Goal: Task Accomplishment & Management: Use online tool/utility

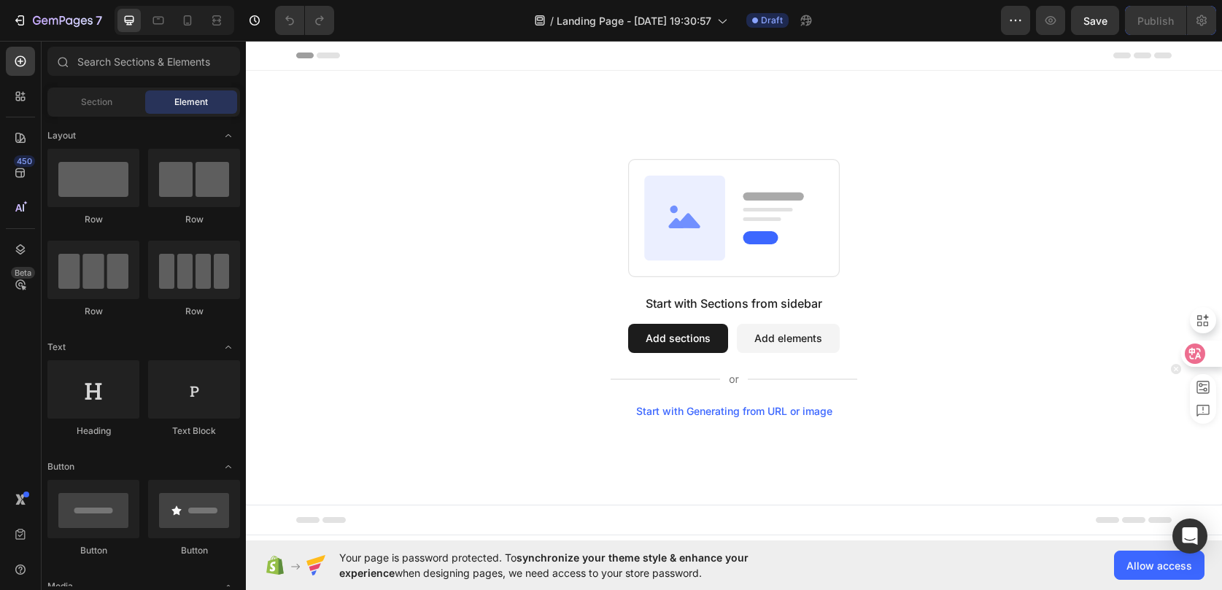
click at [1188, 349] on icon at bounding box center [1195, 354] width 15 height 15
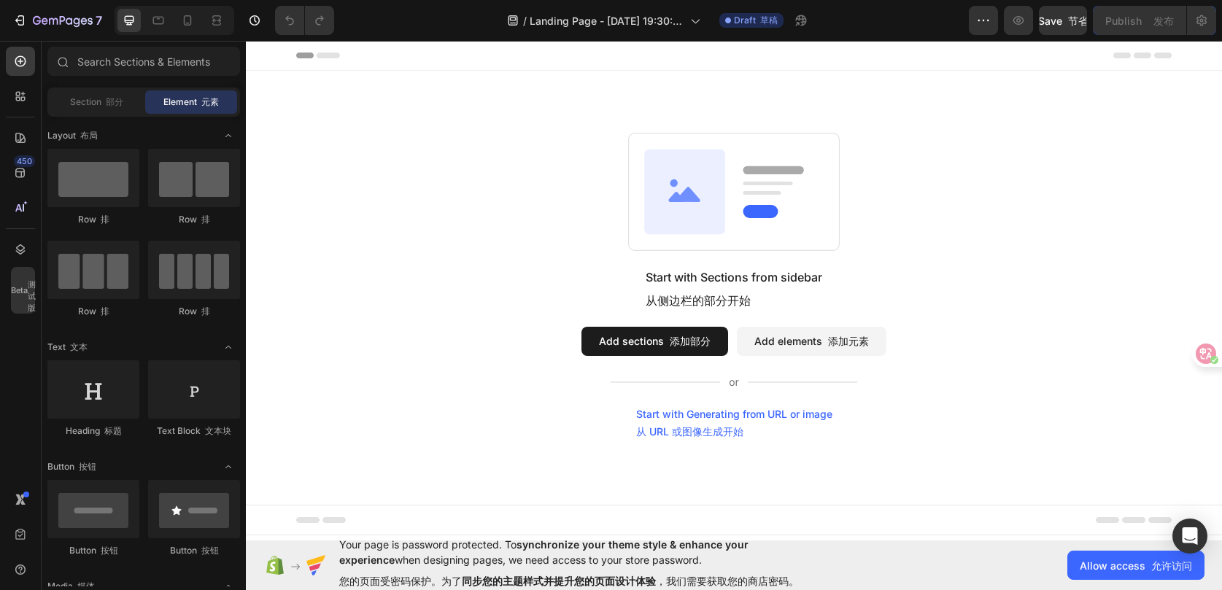
click at [687, 209] on icon at bounding box center [684, 191] width 81 height 85
click at [633, 327] on button "Add sections 添加部分" at bounding box center [654, 341] width 147 height 29
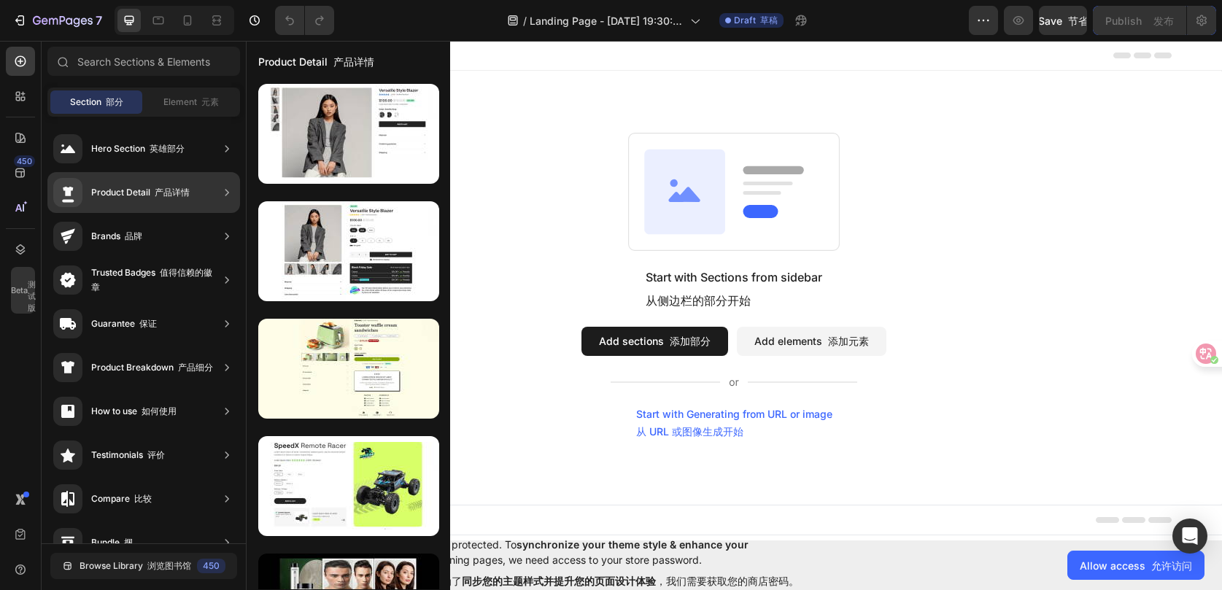
click at [184, 191] on font "产品详情" at bounding box center [172, 192] width 35 height 11
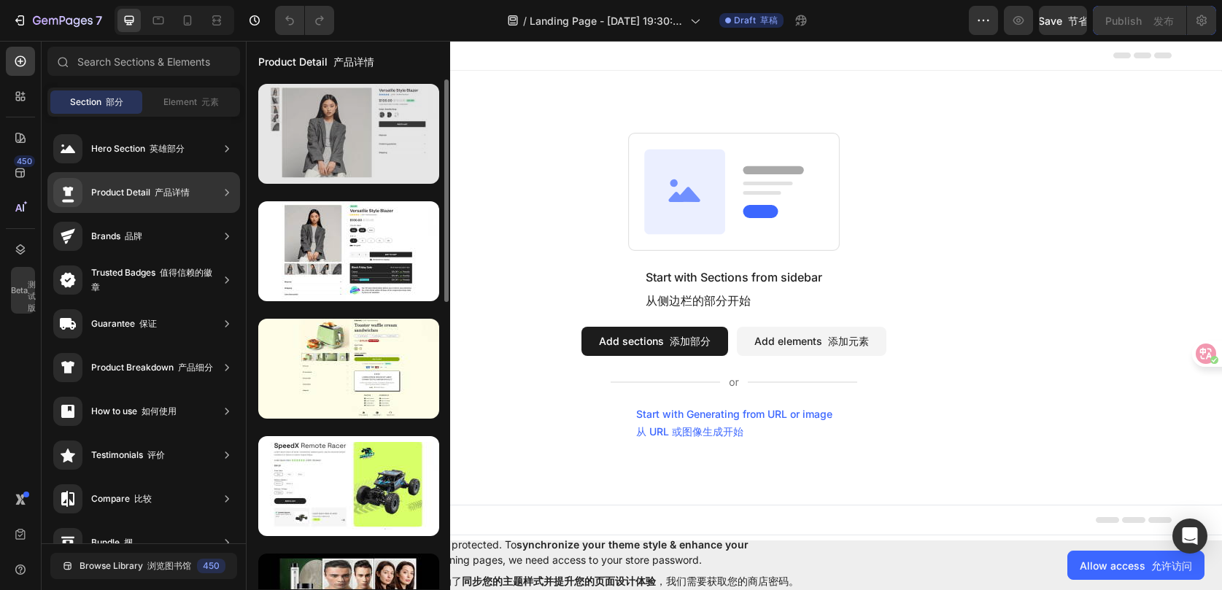
click at [370, 150] on div at bounding box center [348, 134] width 181 height 100
click at [351, 141] on div at bounding box center [348, 134] width 181 height 100
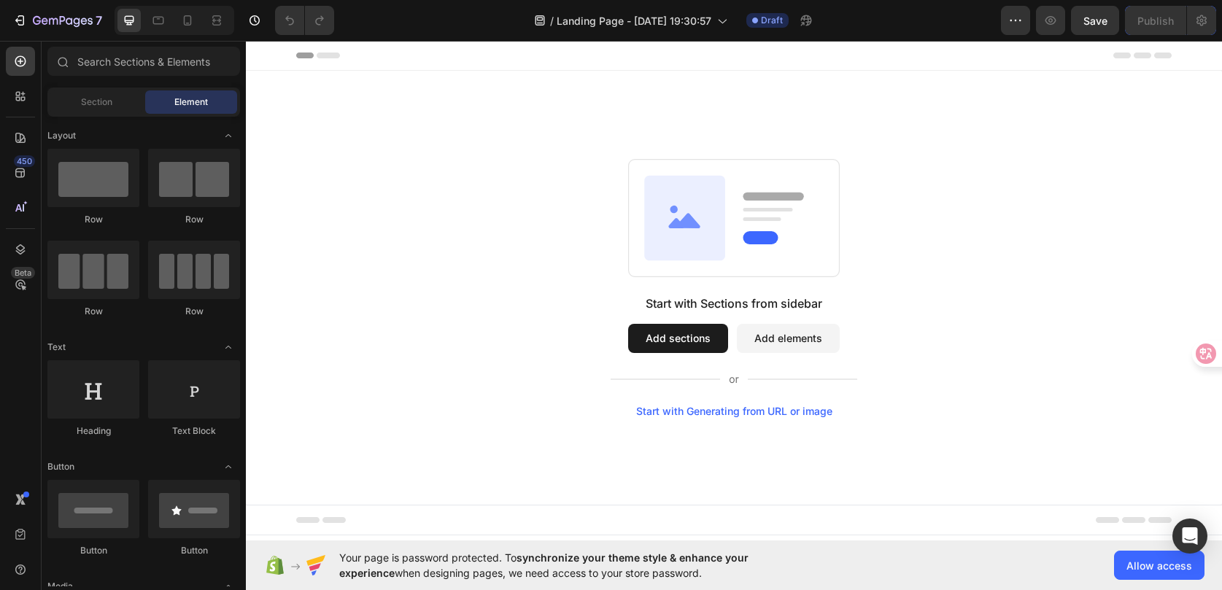
click at [658, 339] on button "Add sections" at bounding box center [678, 338] width 100 height 29
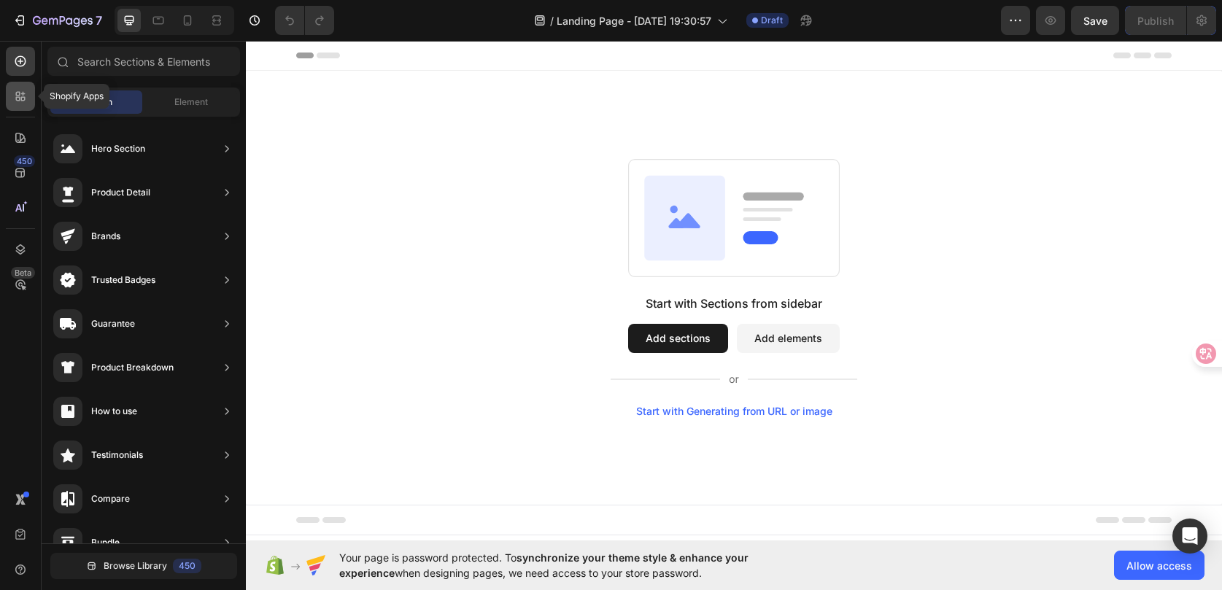
click at [19, 91] on icon at bounding box center [20, 96] width 15 height 15
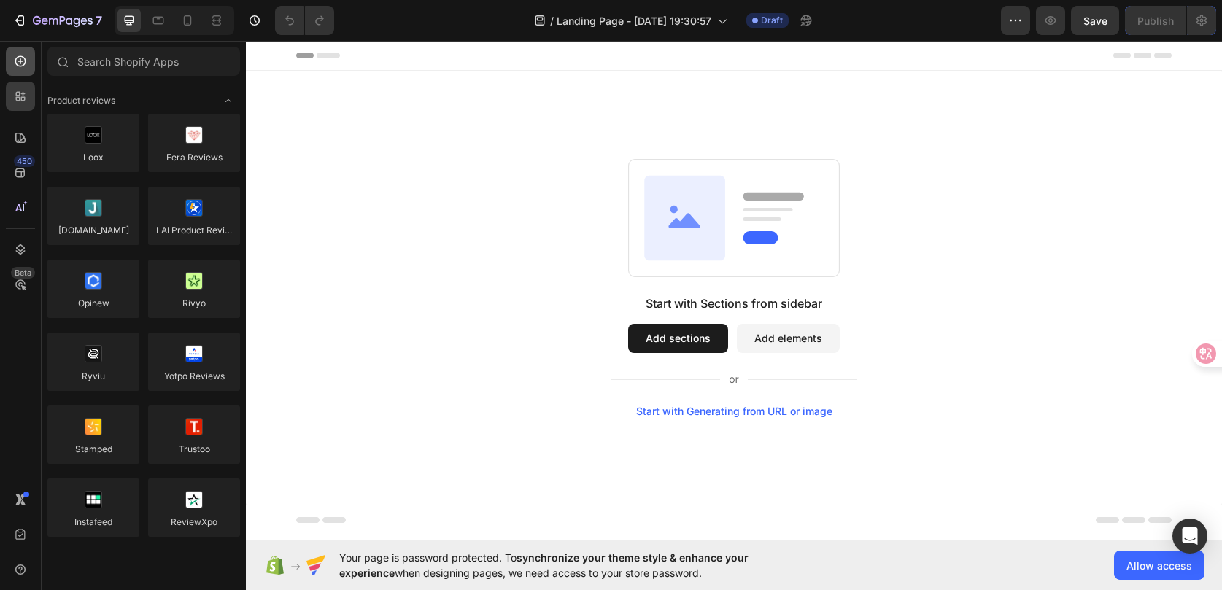
drag, startPoint x: 20, startPoint y: 92, endPoint x: 20, endPoint y: 63, distance: 29.2
click at [20, 92] on icon at bounding box center [20, 96] width 15 height 15
click at [20, 59] on icon at bounding box center [21, 61] width 6 height 6
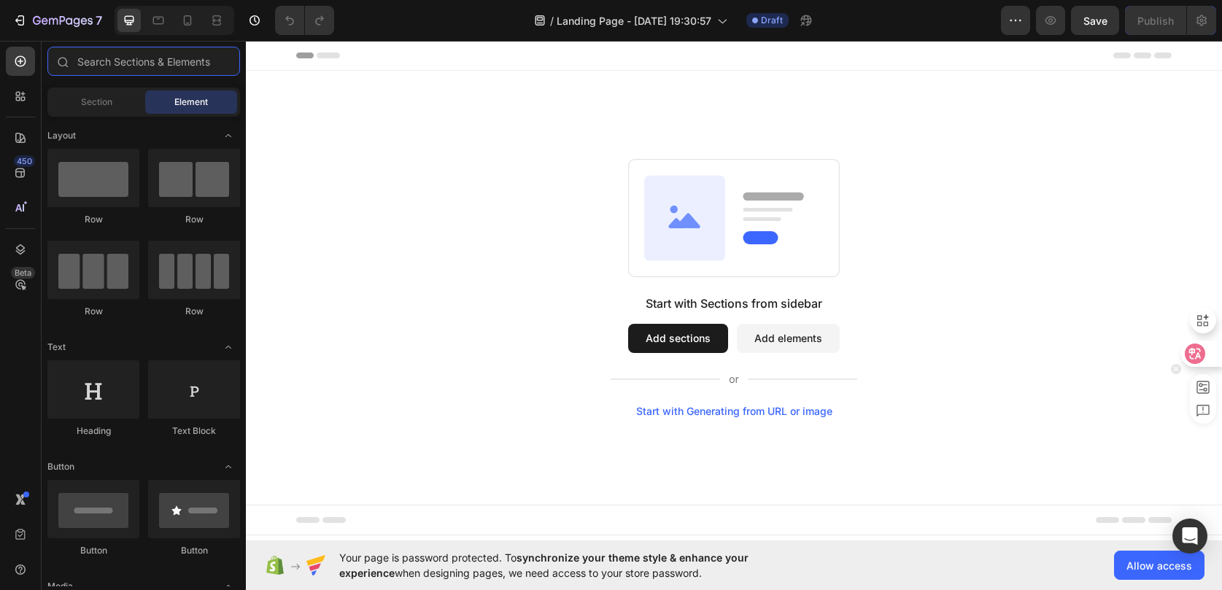
click at [1197, 347] on icon at bounding box center [1195, 354] width 15 height 15
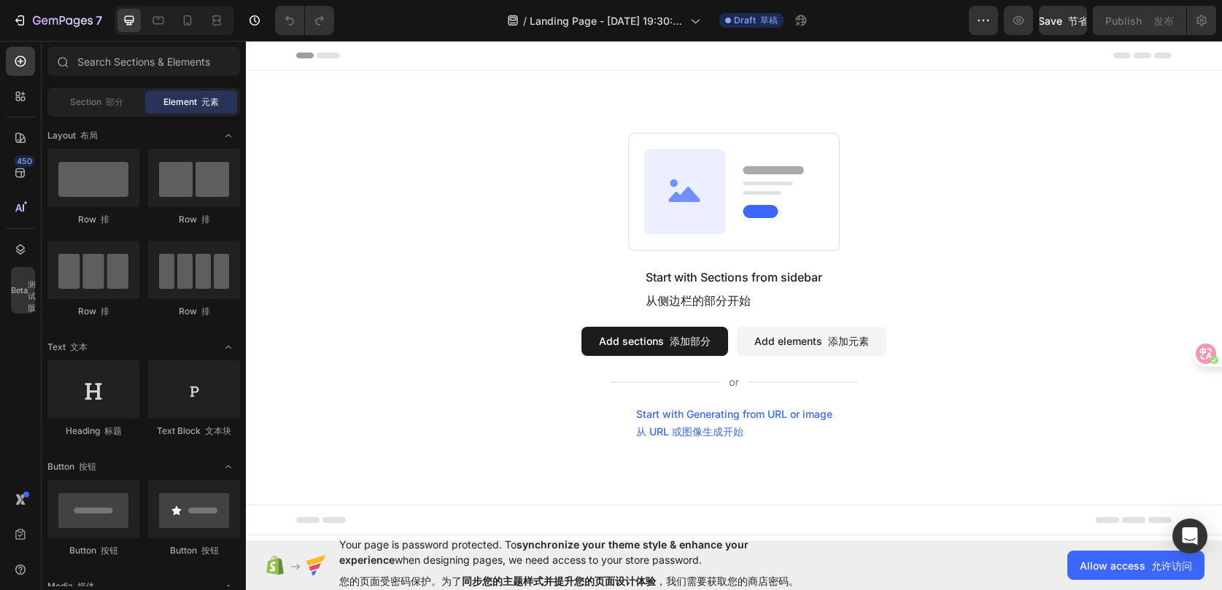
click at [724, 223] on icon at bounding box center [684, 191] width 81 height 85
click at [1109, 576] on button "Allow access 允许访问" at bounding box center [1135, 565] width 137 height 29
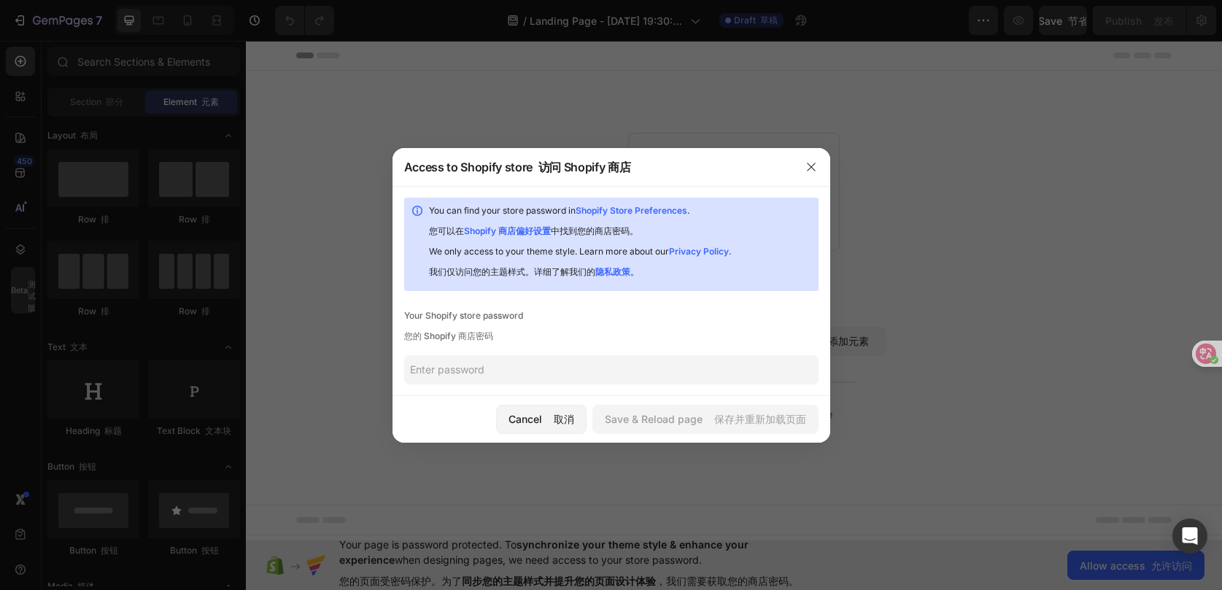
click at [617, 325] on div "Your Shopify store password 您的 Shopify 商店密码" at bounding box center [611, 329] width 414 height 41
click at [577, 376] on input "text" at bounding box center [611, 369] width 414 height 29
paste input "Shopify 批量折扣"
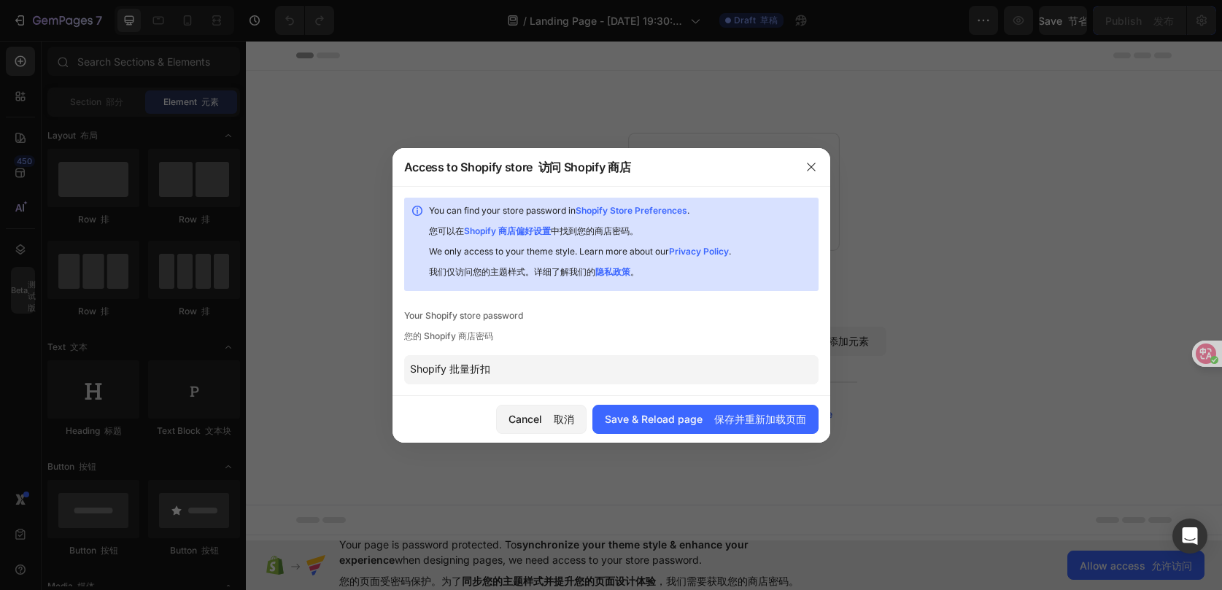
drag, startPoint x: 497, startPoint y: 372, endPoint x: 396, endPoint y: 336, distance: 106.8
click at [393, 360] on div "You can find your store password in Shopify Store Preferences . 您可以在 Shopify 商店…" at bounding box center [612, 291] width 438 height 210
paste input "gahman"
type input "gahman"
click at [676, 420] on div "Save & Reload page 保存并重新加载页面" at bounding box center [705, 418] width 201 height 15
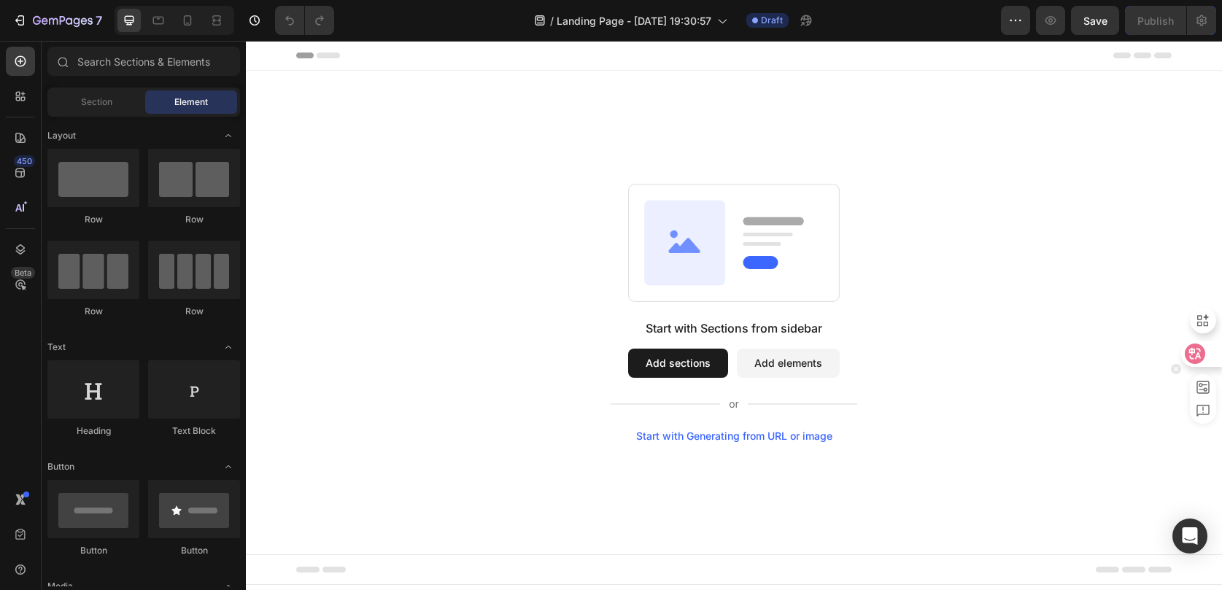
click at [1201, 349] on icon at bounding box center [1195, 354] width 15 height 15
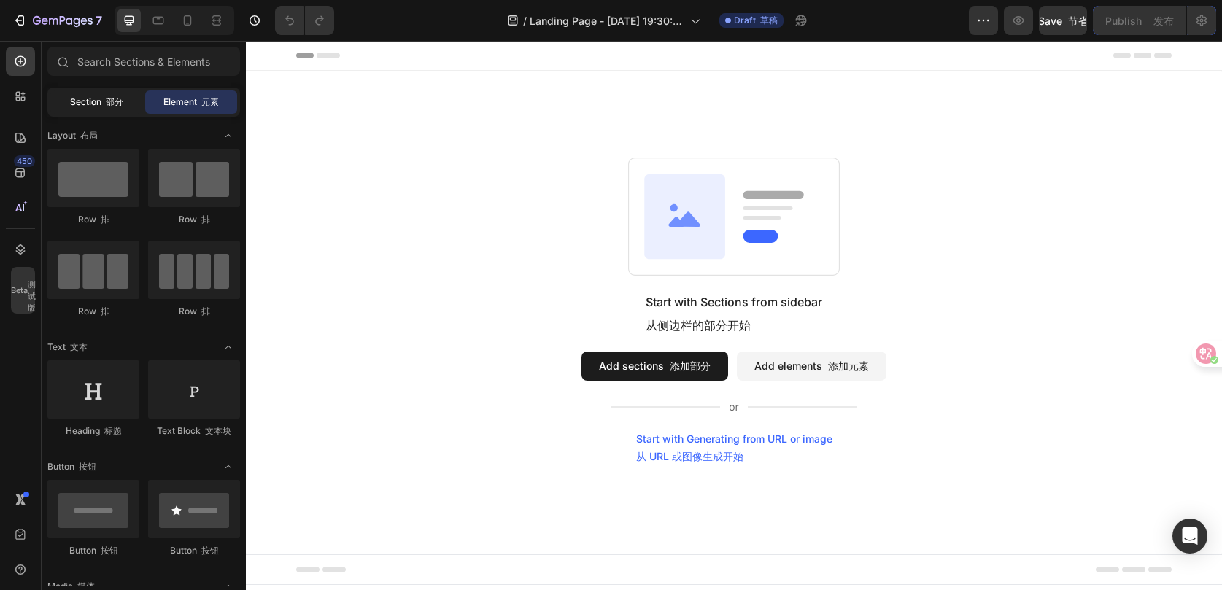
click at [86, 105] on span "Section 部分" at bounding box center [96, 102] width 53 height 13
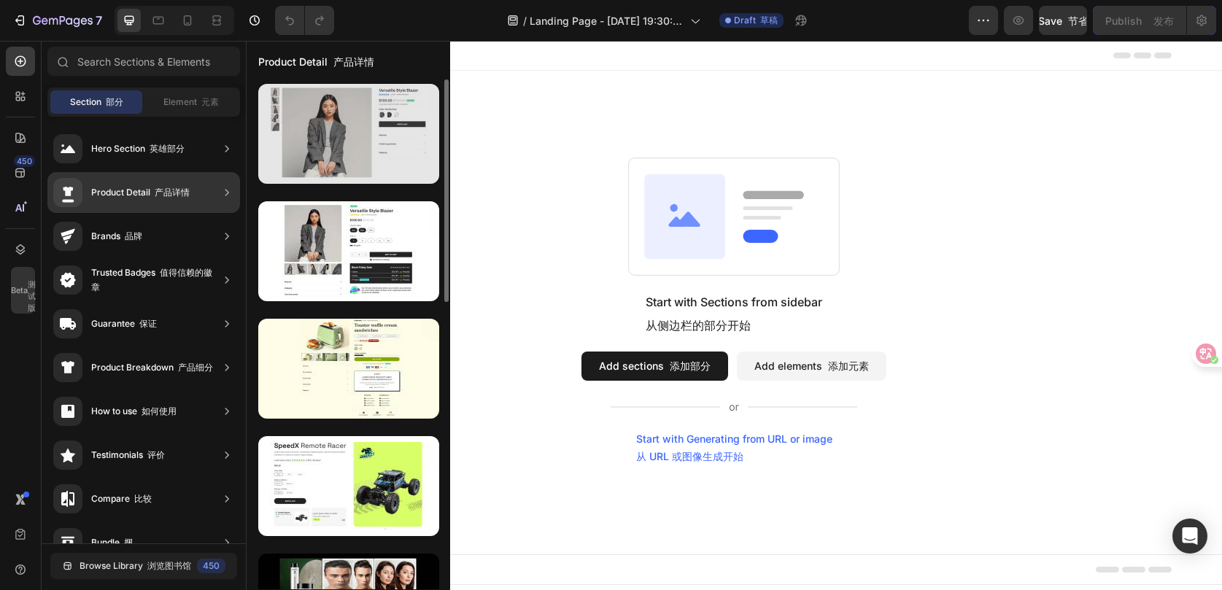
click at [374, 148] on div at bounding box center [348, 134] width 181 height 100
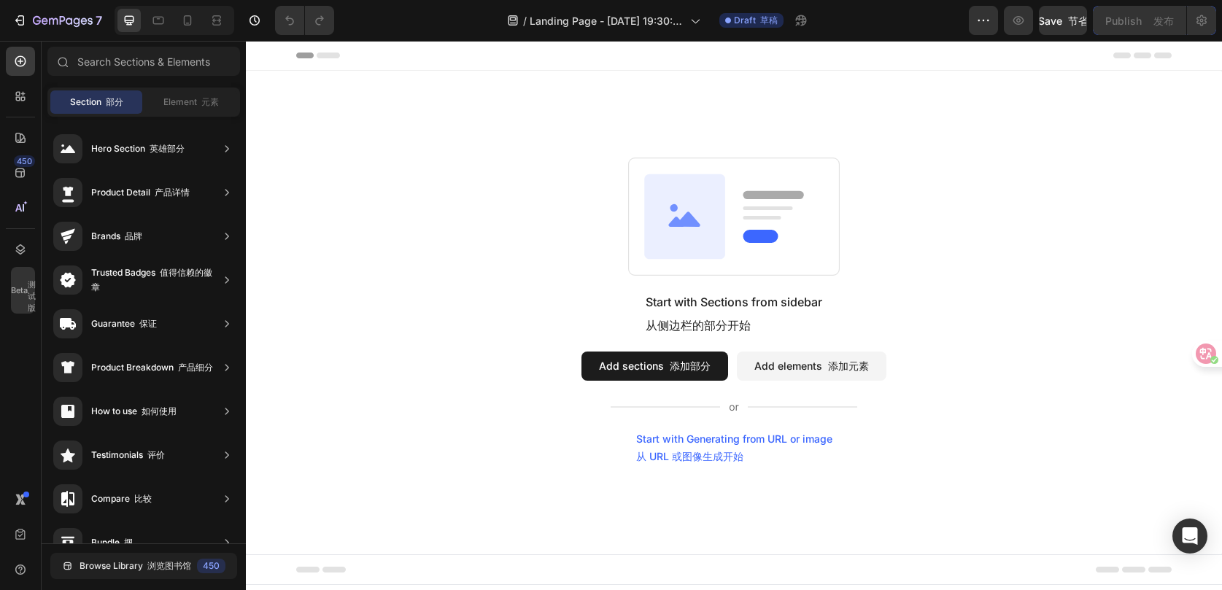
click at [678, 366] on font "添加部分" at bounding box center [690, 366] width 41 height 12
click at [801, 368] on button "Add elements 添加元素" at bounding box center [812, 366] width 150 height 29
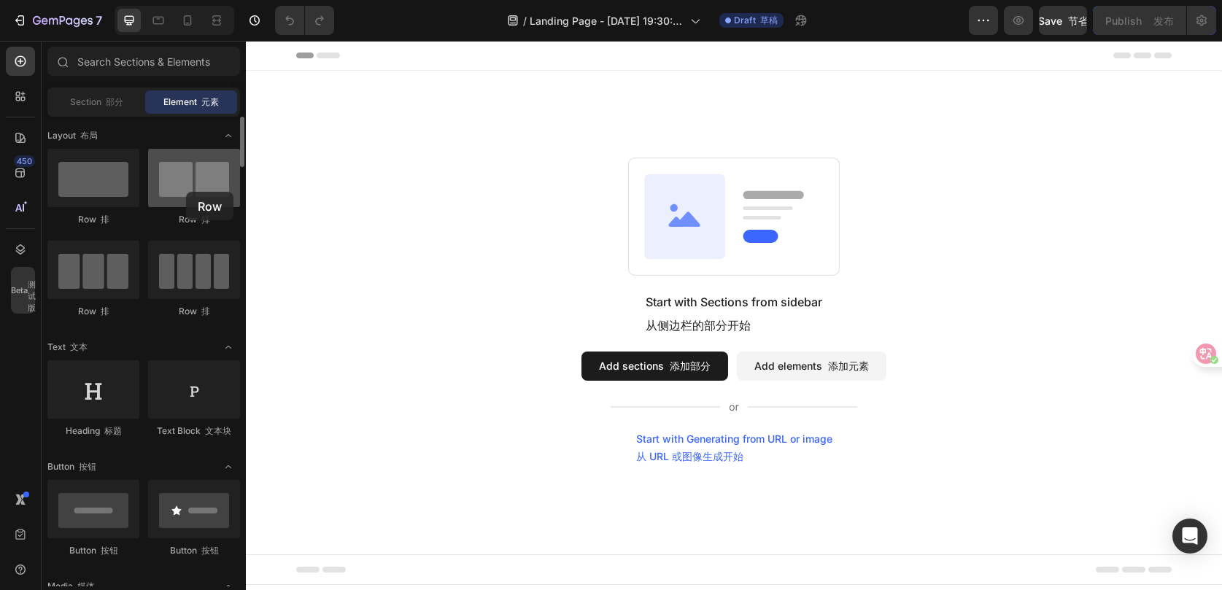
click at [186, 192] on div at bounding box center [194, 178] width 92 height 58
click at [191, 189] on div at bounding box center [194, 178] width 92 height 58
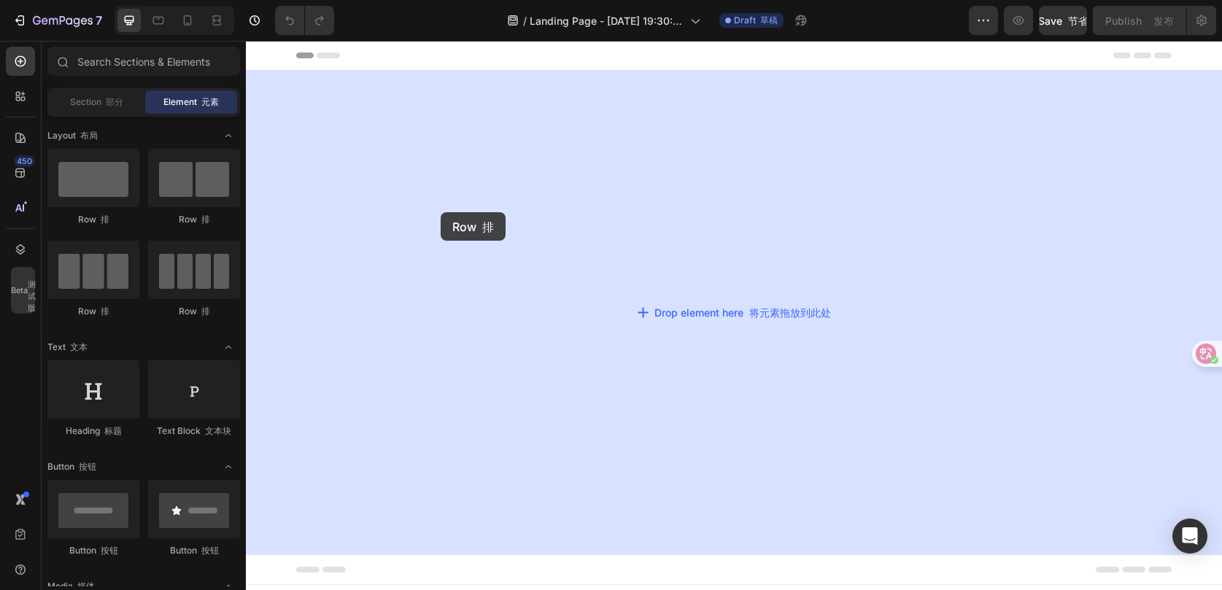
drag, startPoint x: 427, startPoint y: 226, endPoint x: 441, endPoint y: 212, distance: 19.6
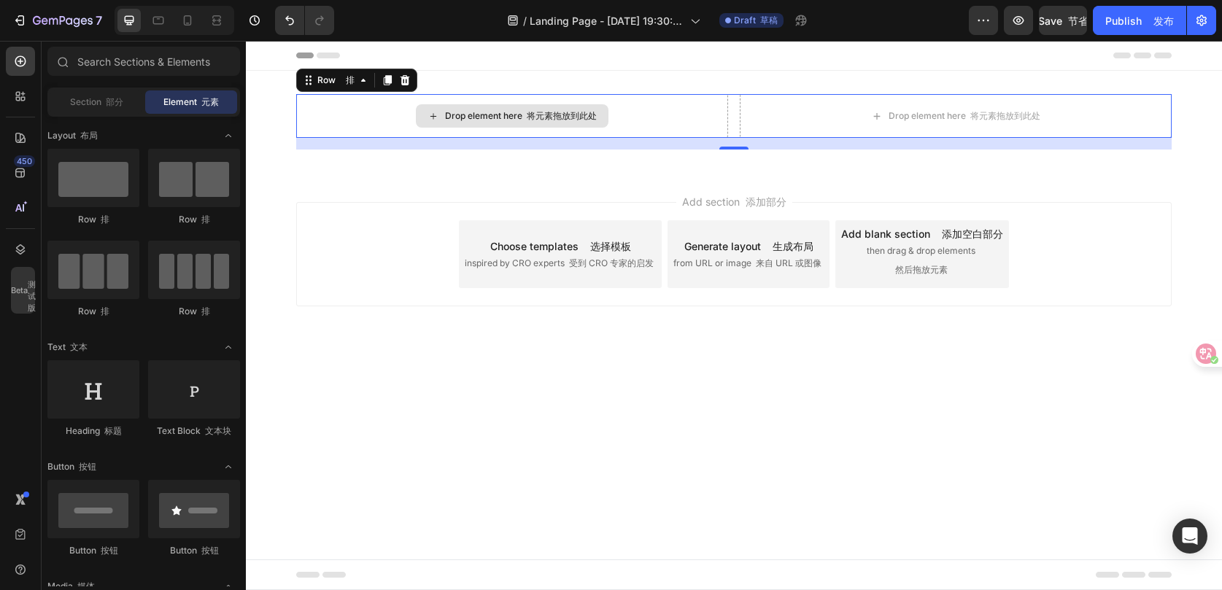
click at [538, 123] on div "Drop element here 将元素拖放到此处" at bounding box center [512, 115] width 193 height 23
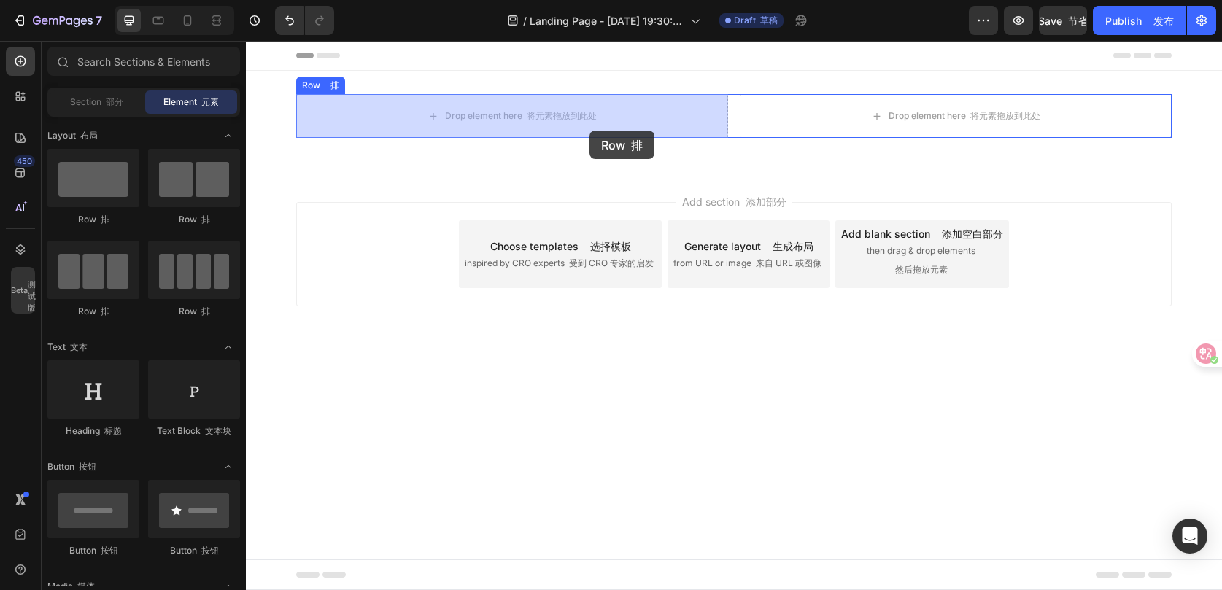
drag, startPoint x: 339, startPoint y: 241, endPoint x: 588, endPoint y: 129, distance: 273.0
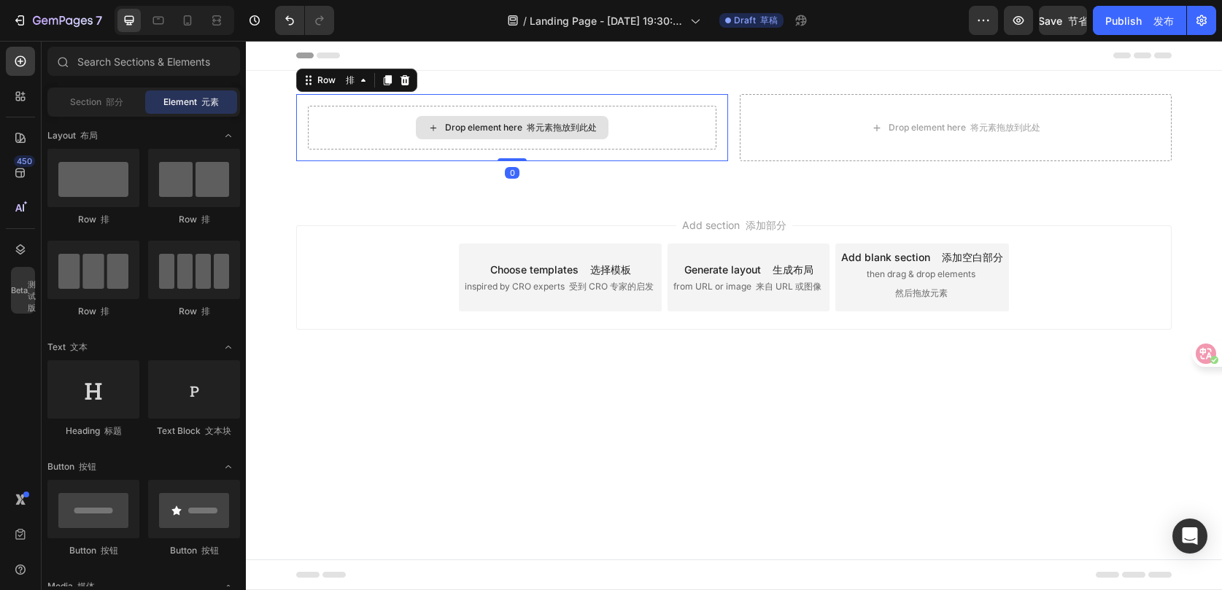
click at [573, 129] on font "将元素拖放到此处" at bounding box center [562, 127] width 70 height 11
click at [538, 131] on font "将元素拖放到此处" at bounding box center [562, 127] width 70 height 11
click at [509, 133] on div "Drop element here 将元素拖放到此处" at bounding box center [521, 128] width 152 height 12
click at [688, 128] on div "Drop element here 将元素拖放到此处" at bounding box center [512, 128] width 409 height 44
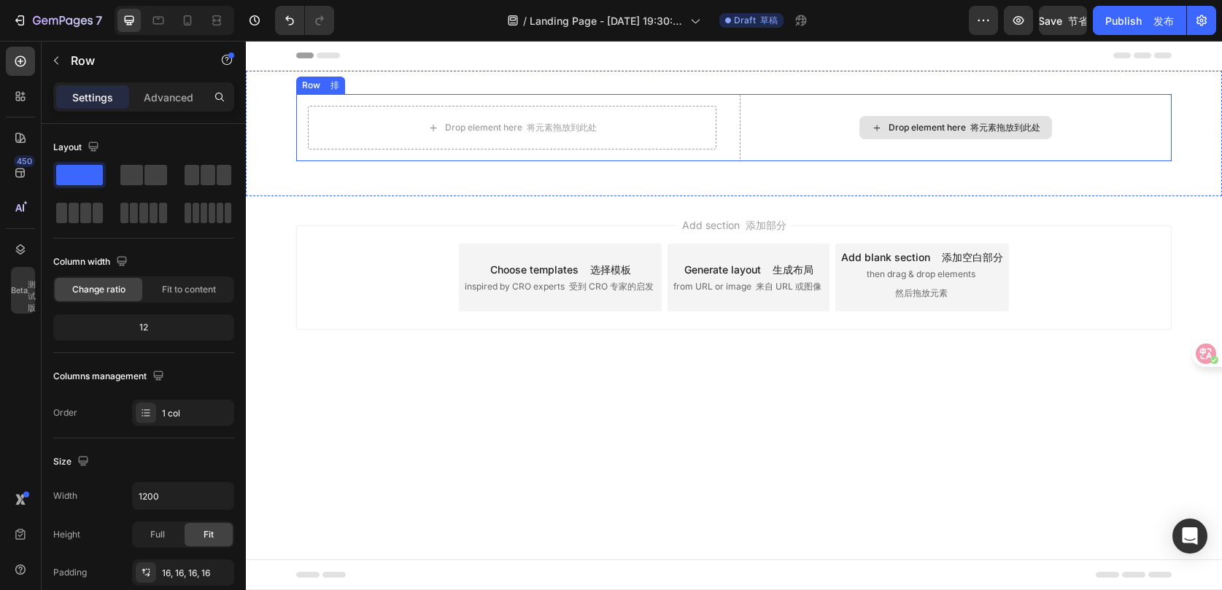
click at [1040, 128] on font "将元素拖放到此处" at bounding box center [1005, 127] width 70 height 11
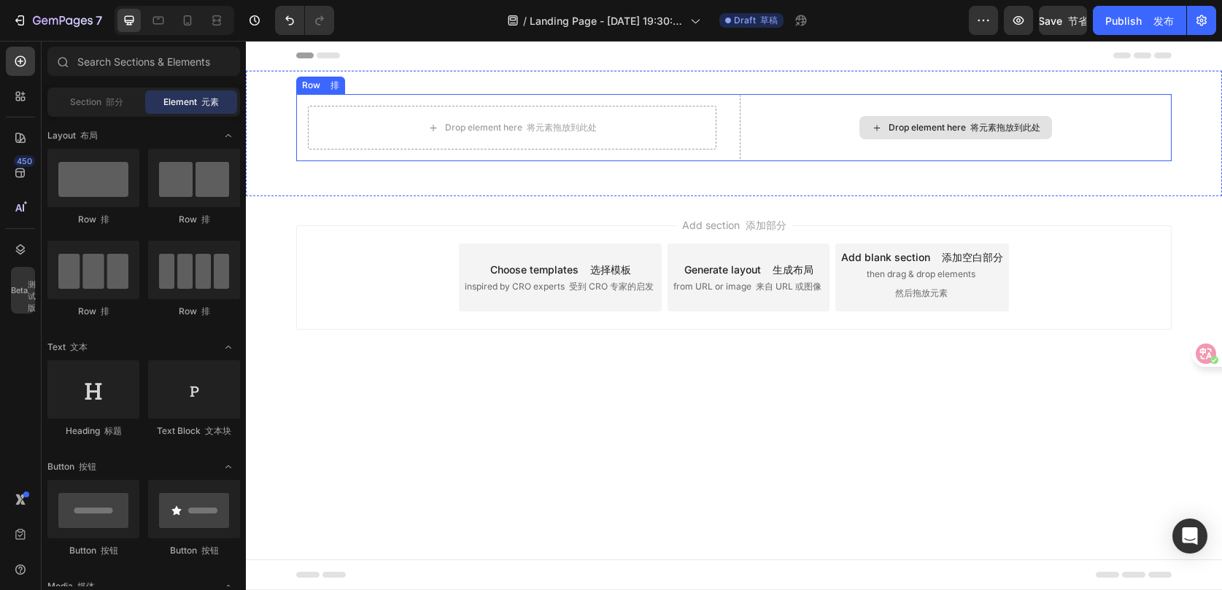
click at [1040, 128] on font "将元素拖放到此处" at bounding box center [1005, 127] width 70 height 11
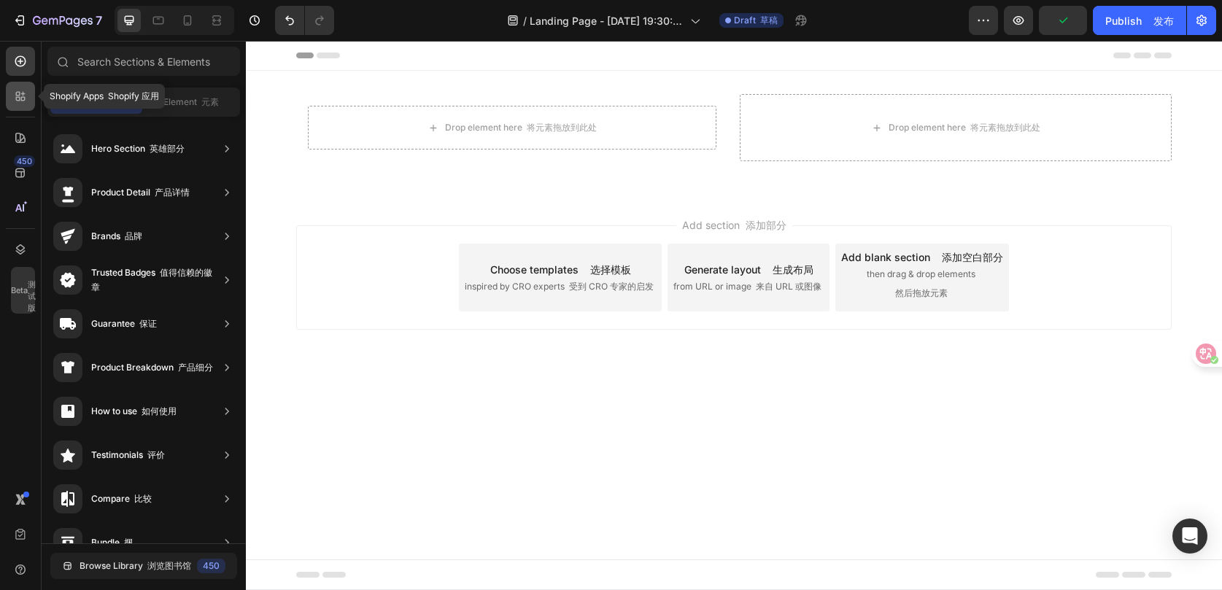
click at [26, 93] on icon at bounding box center [20, 96] width 15 height 15
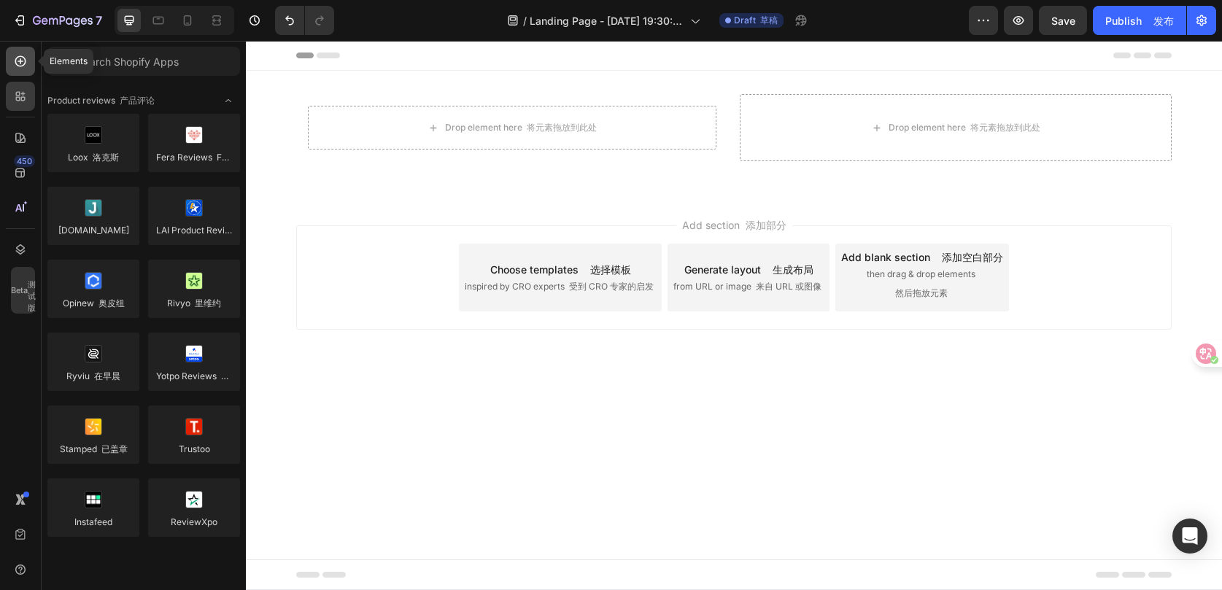
click at [11, 55] on div at bounding box center [20, 61] width 29 height 29
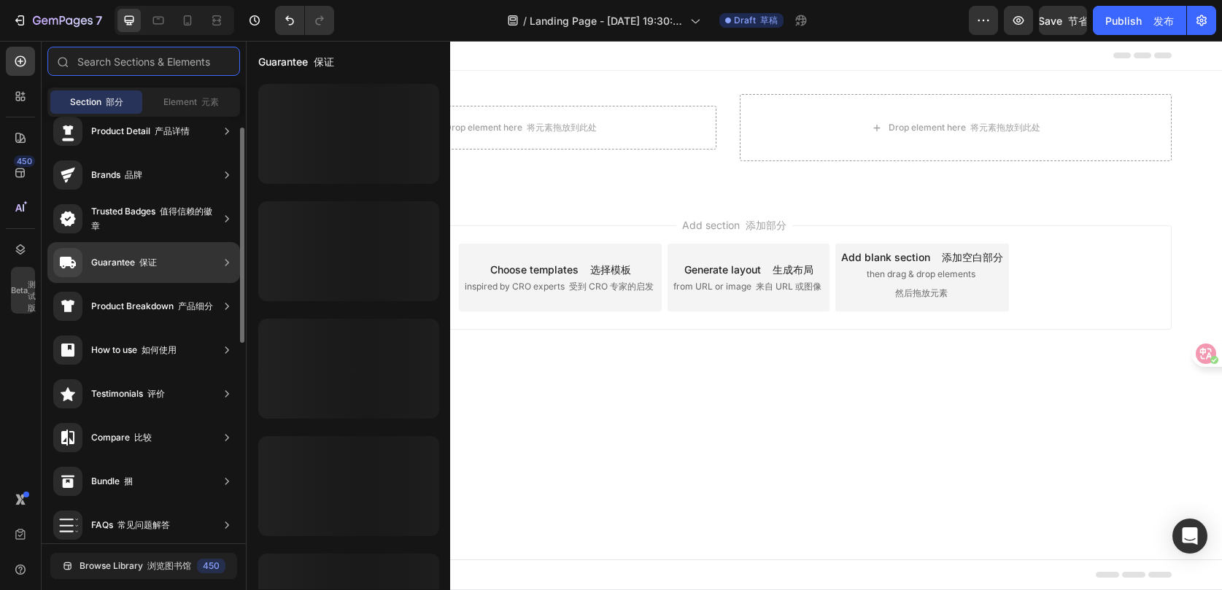
scroll to position [31, 0]
